Goal: Task Accomplishment & Management: Use online tool/utility

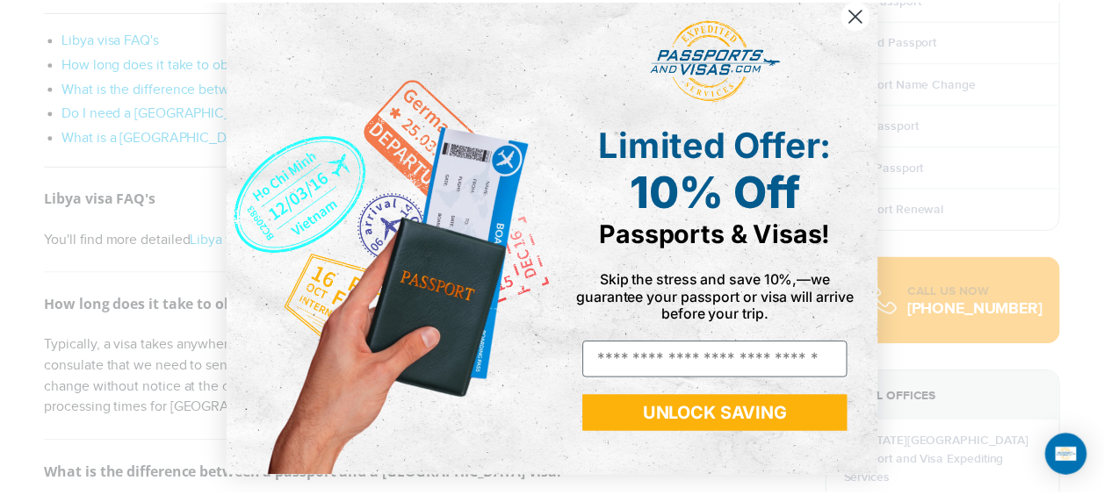
scroll to position [25, 0]
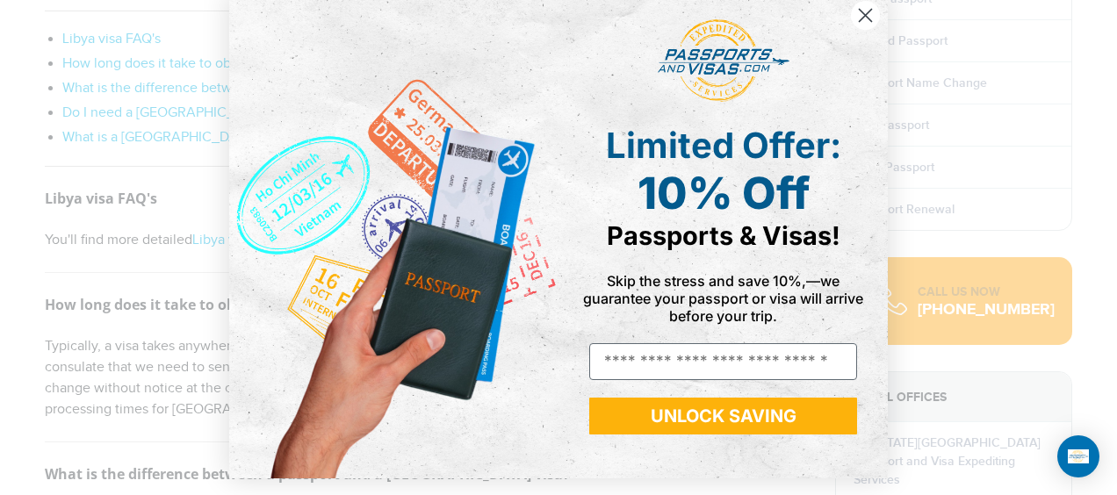
click at [864, 11] on circle "Close dialog" at bounding box center [865, 15] width 29 height 29
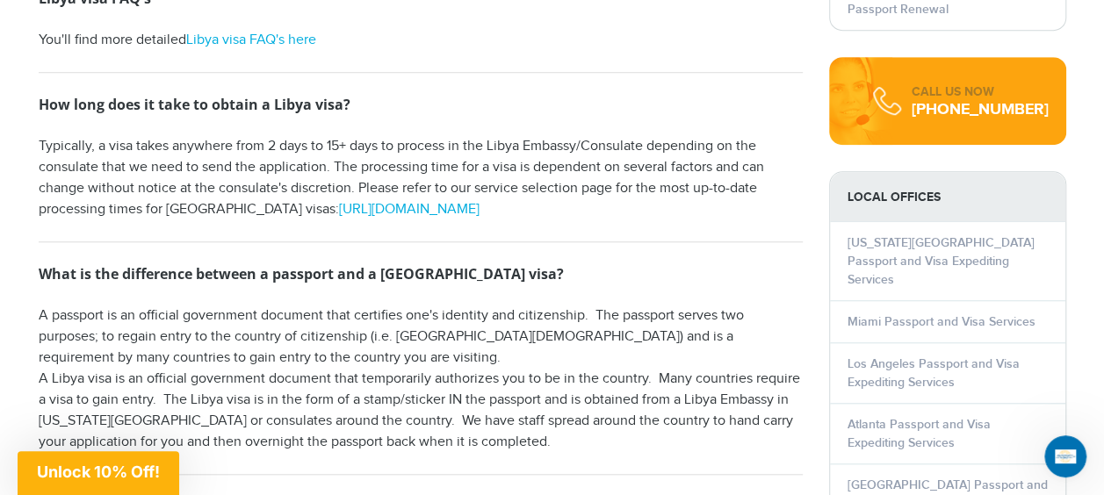
scroll to position [617, 0]
click at [365, 208] on link "[URL][DOMAIN_NAME]" at bounding box center [409, 210] width 141 height 17
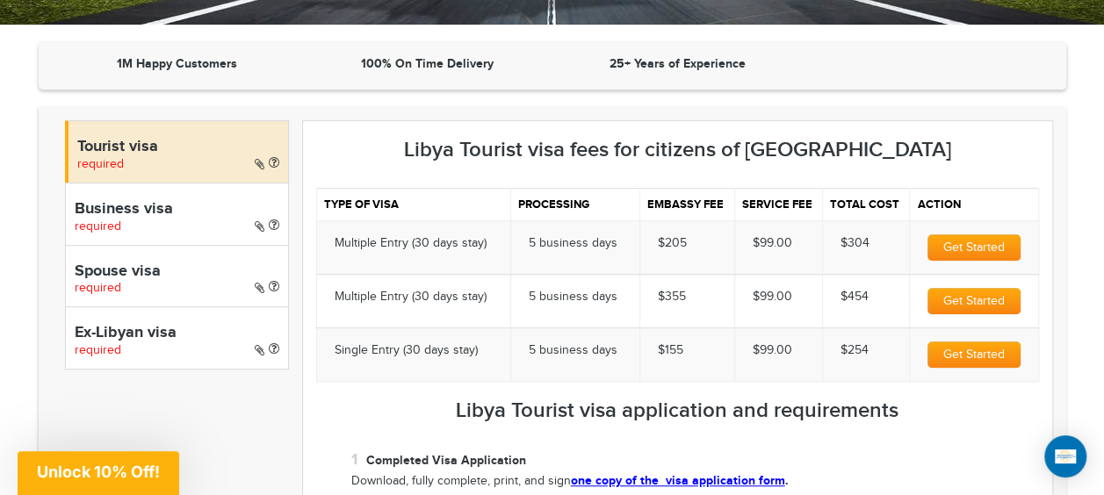
scroll to position [381, 0]
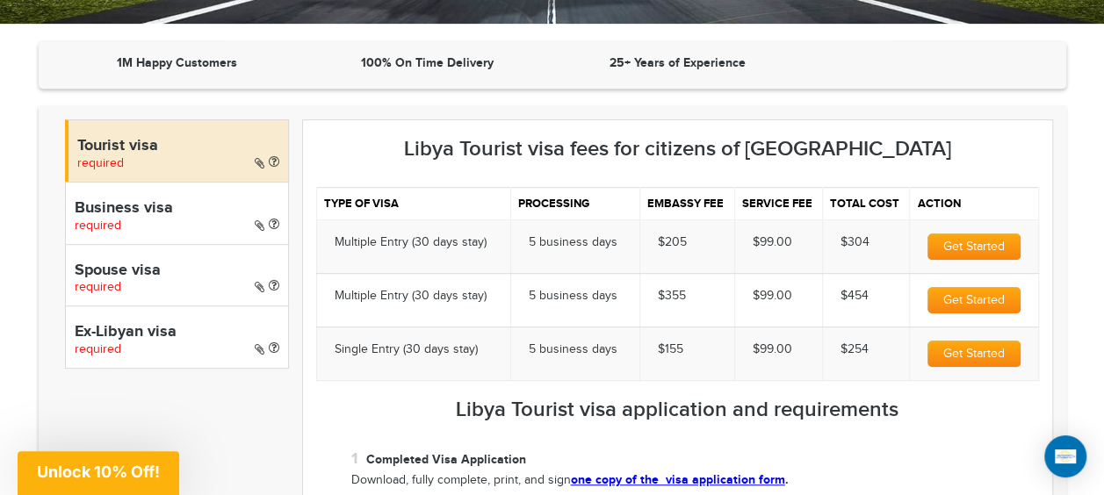
click at [97, 210] on h4 "Business visa" at bounding box center [177, 209] width 205 height 18
select select "*****"
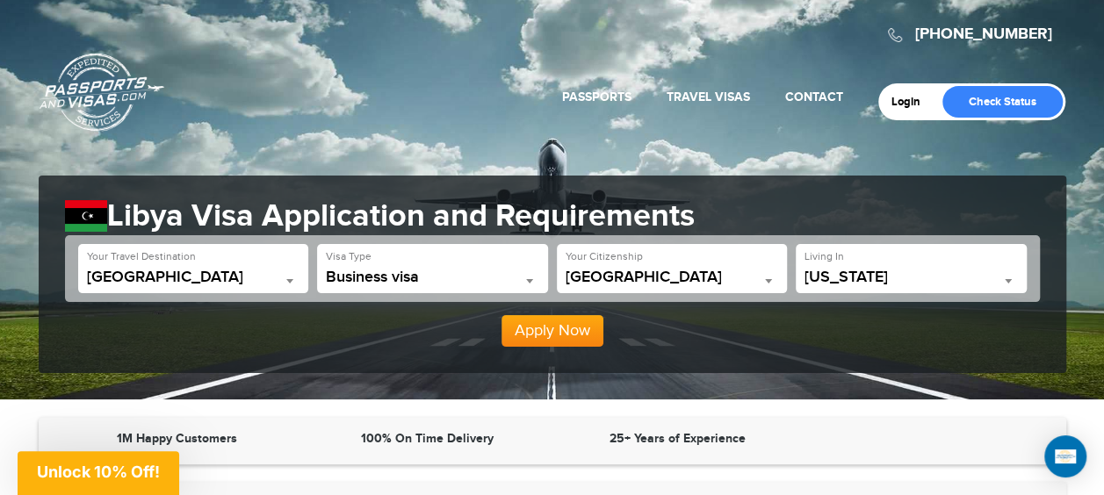
scroll to position [0, 0]
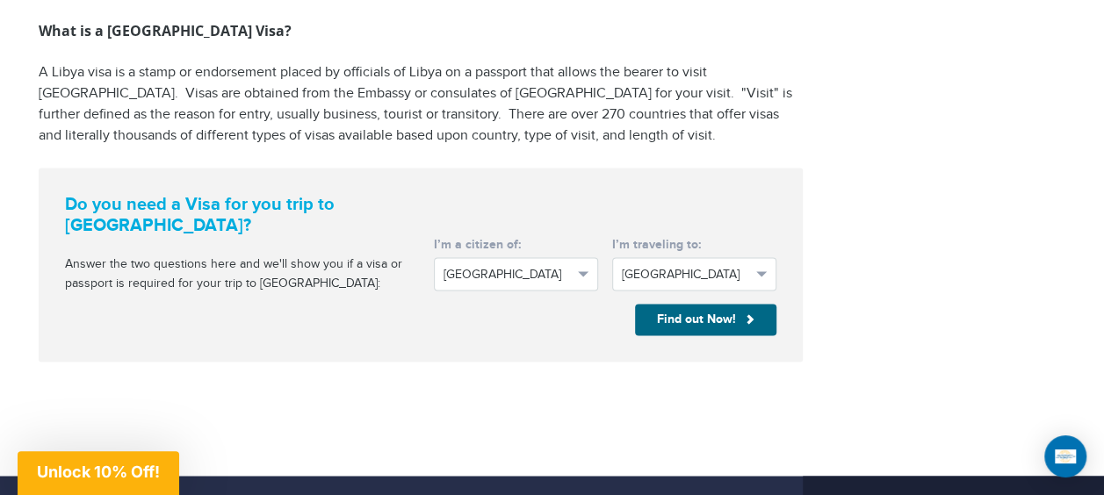
scroll to position [1221, 0]
click at [511, 266] on span "[GEOGRAPHIC_DATA]" at bounding box center [508, 275] width 129 height 18
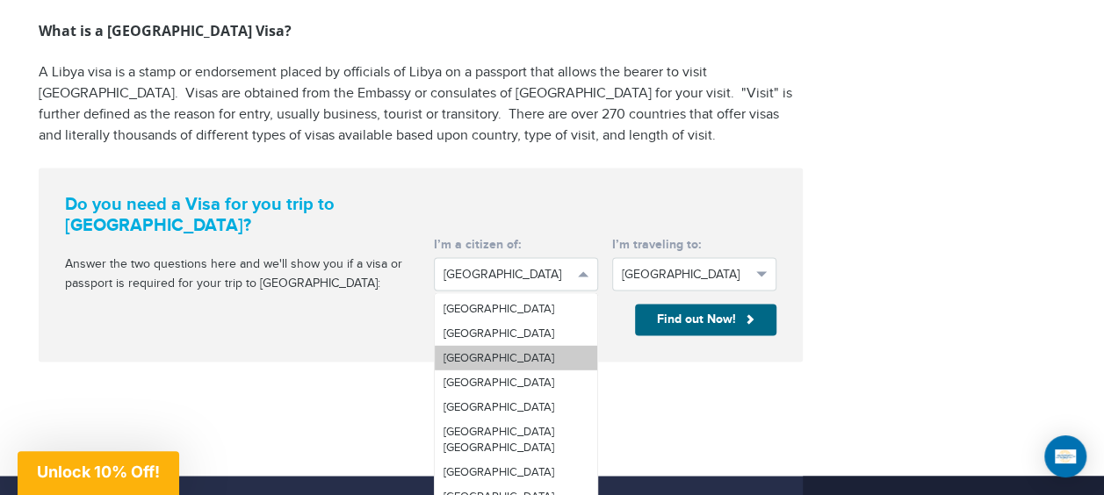
scroll to position [2422, 0]
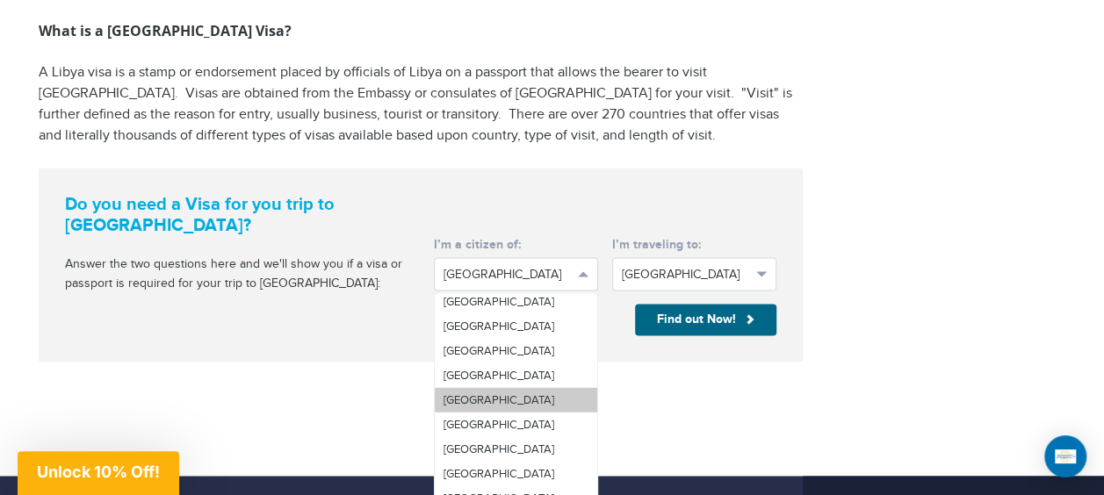
click at [485, 412] on link "[GEOGRAPHIC_DATA]" at bounding box center [516, 399] width 163 height 25
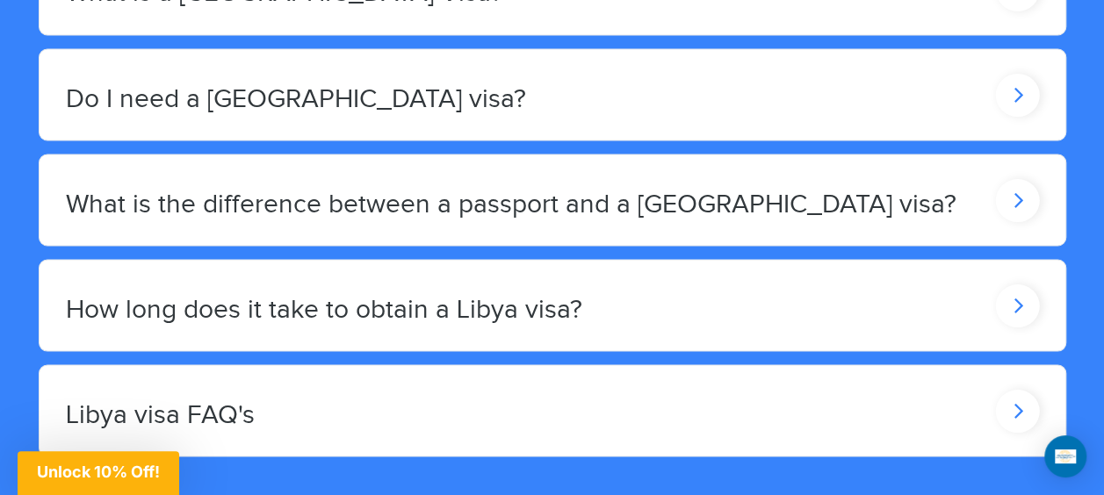
scroll to position [1569, 0]
